Goal: Check status

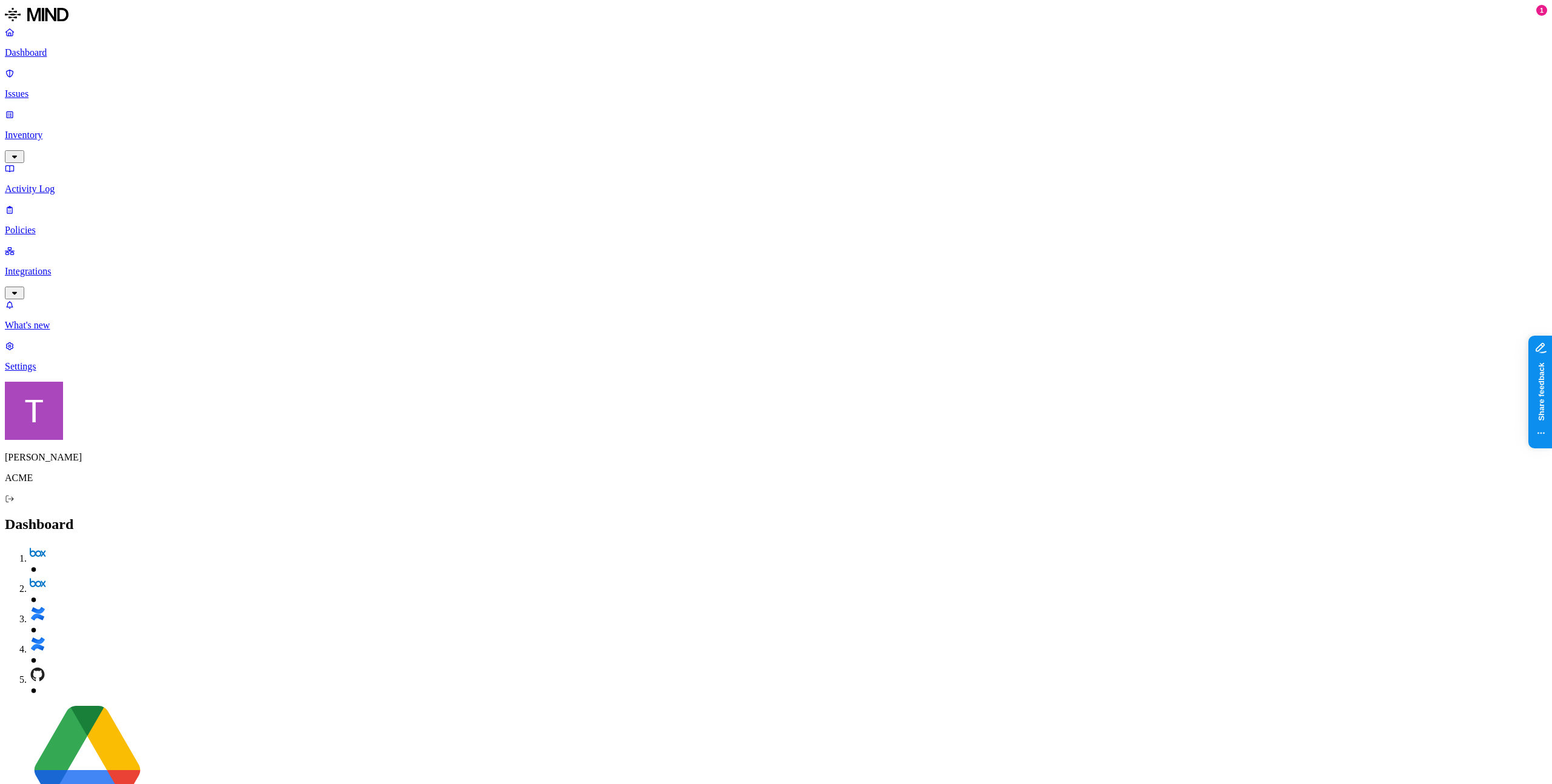
click at [64, 130] on p "Inventory" at bounding box center [776, 134] width 1542 height 11
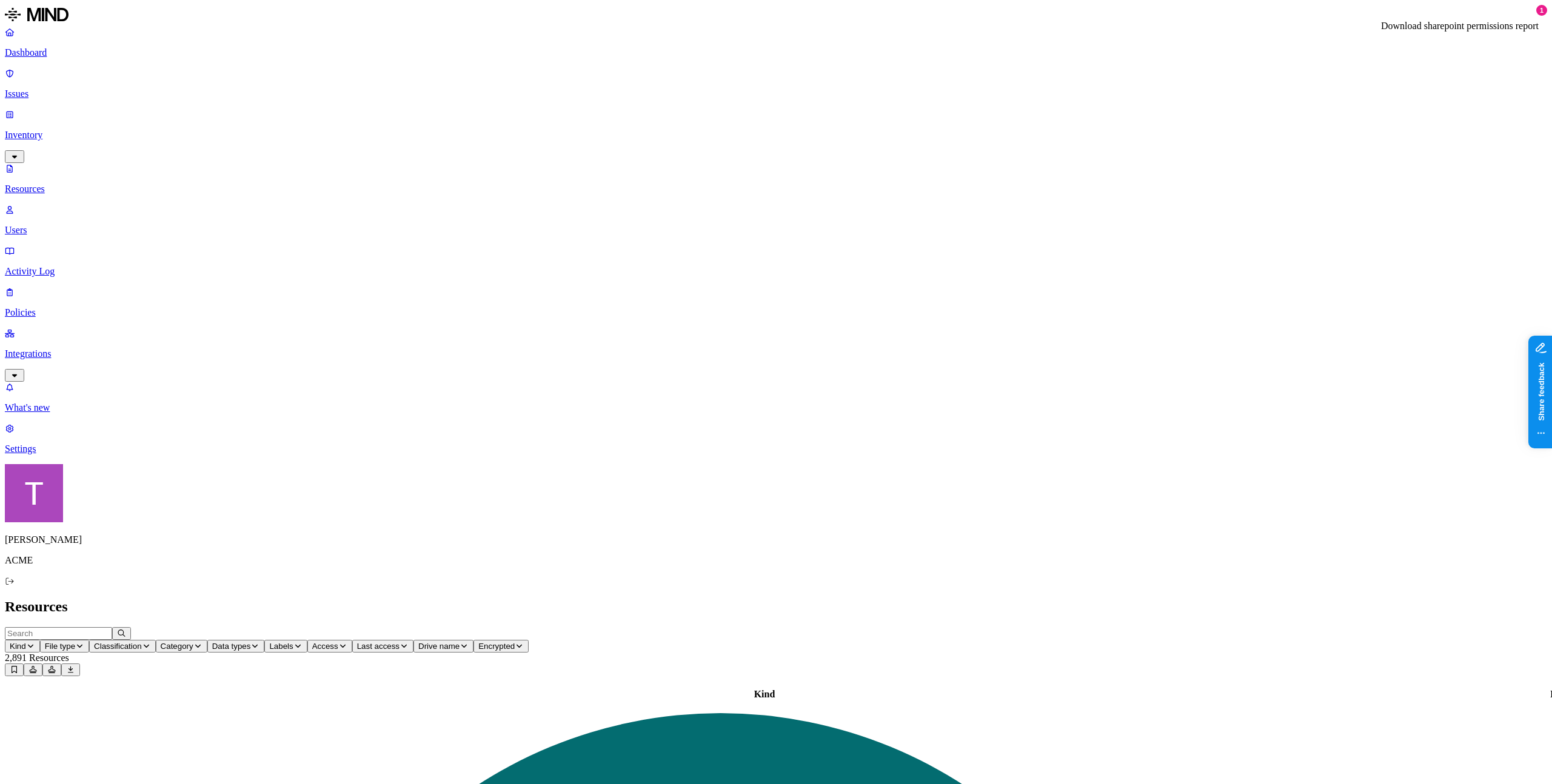
click at [55, 665] on icon at bounding box center [51, 668] width 7 height 7
